Goal: Task Accomplishment & Management: Use online tool/utility

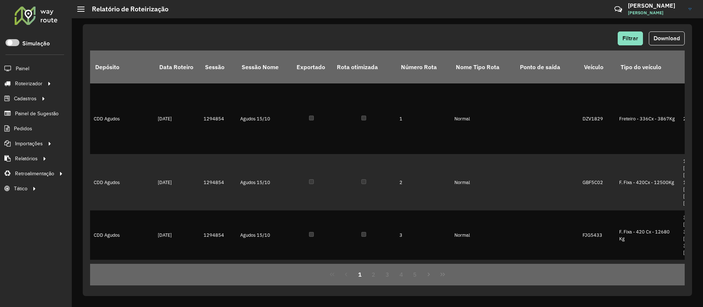
click at [47, 18] on div at bounding box center [36, 15] width 44 height 19
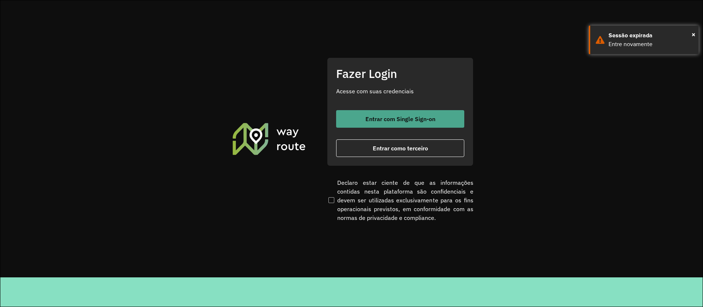
click at [400, 123] on button "Entrar com Single Sign-on" at bounding box center [400, 119] width 128 height 18
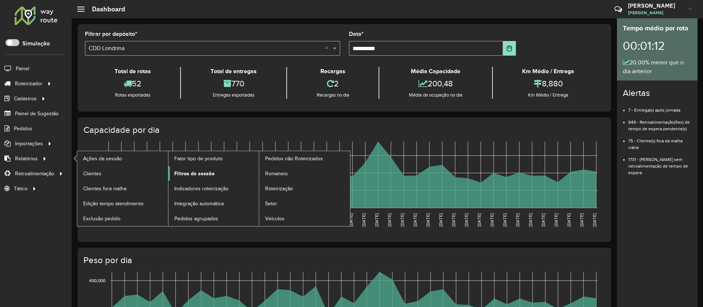
click at [197, 172] on span "Filtros da sessão" at bounding box center [194, 174] width 40 height 8
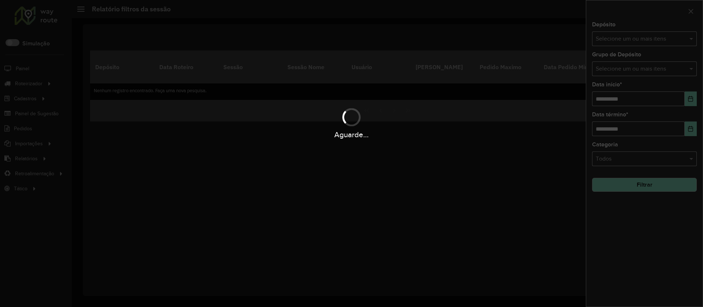
click at [613, 35] on div "Aguarde..." at bounding box center [351, 153] width 703 height 307
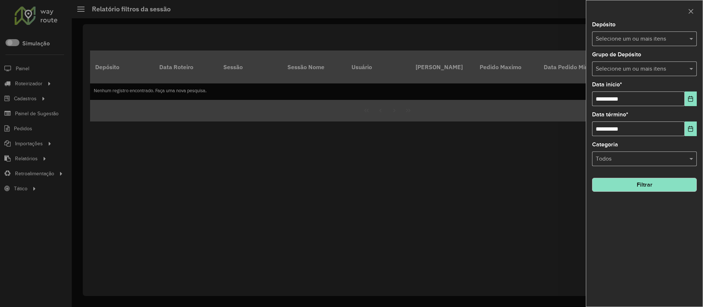
click at [660, 37] on input "text" at bounding box center [641, 39] width 94 height 9
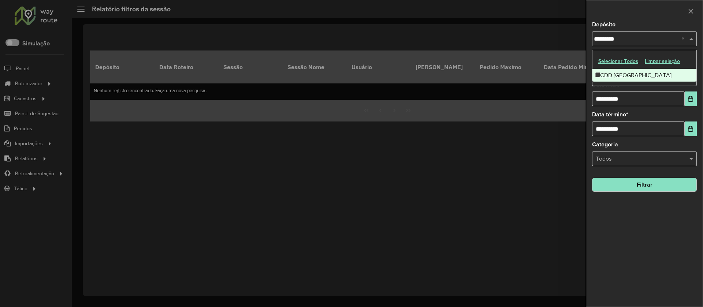
type input "**********"
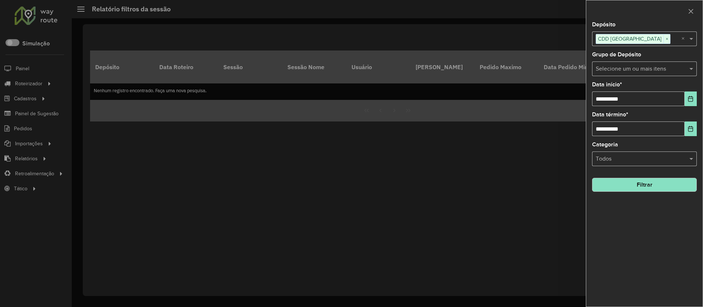
click at [637, 185] on button "Filtrar" at bounding box center [644, 185] width 105 height 14
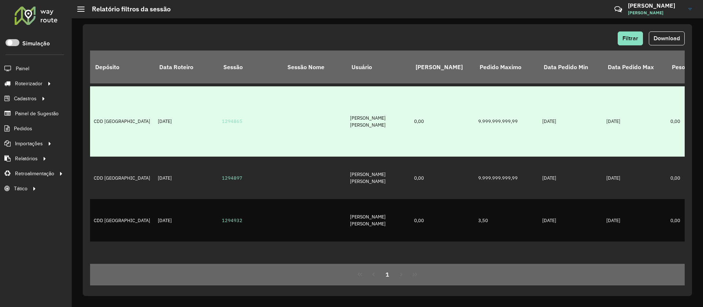
scroll to position [547, 0]
